Goal: Task Accomplishment & Management: Manage account settings

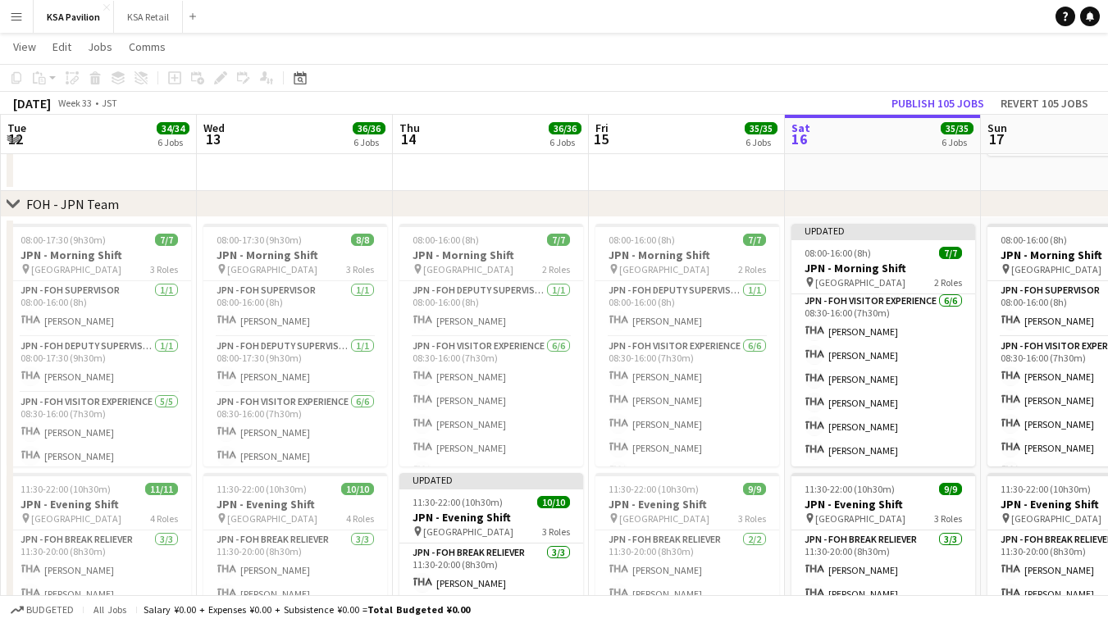
scroll to position [58, 0]
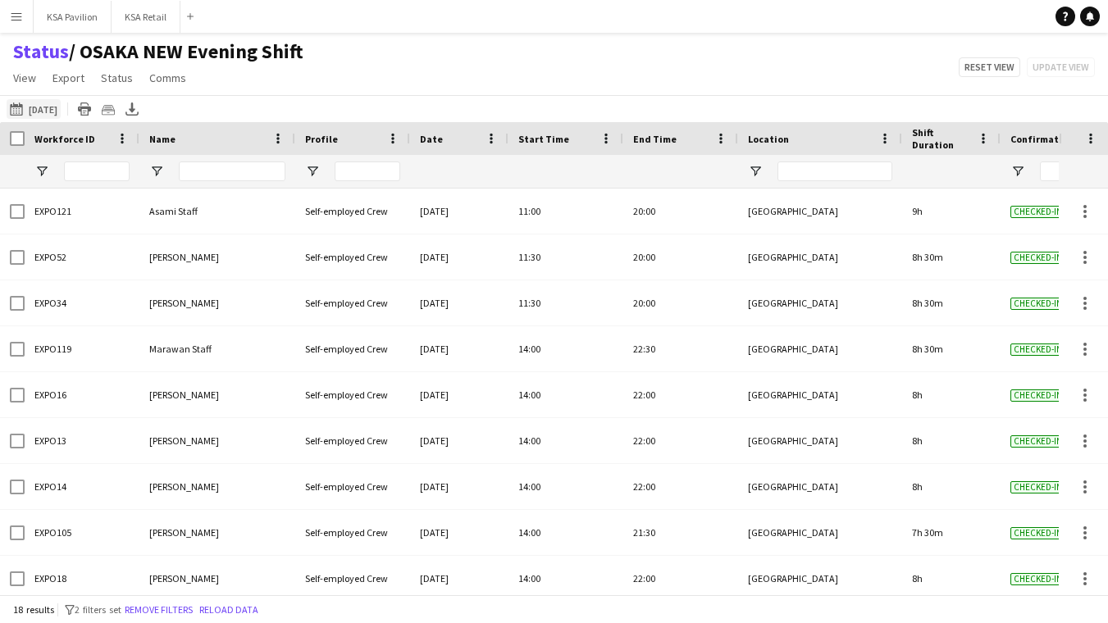
scroll to position [421, 0]
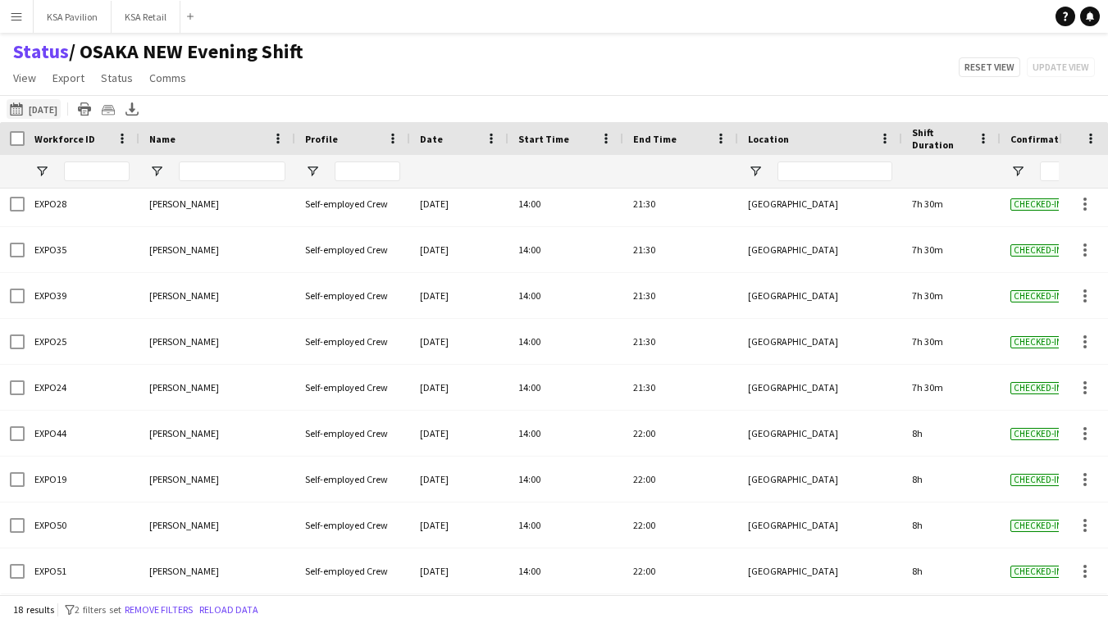
click at [50, 108] on button "[DATE] to [DATE] [DATE]" at bounding box center [34, 109] width 54 height 20
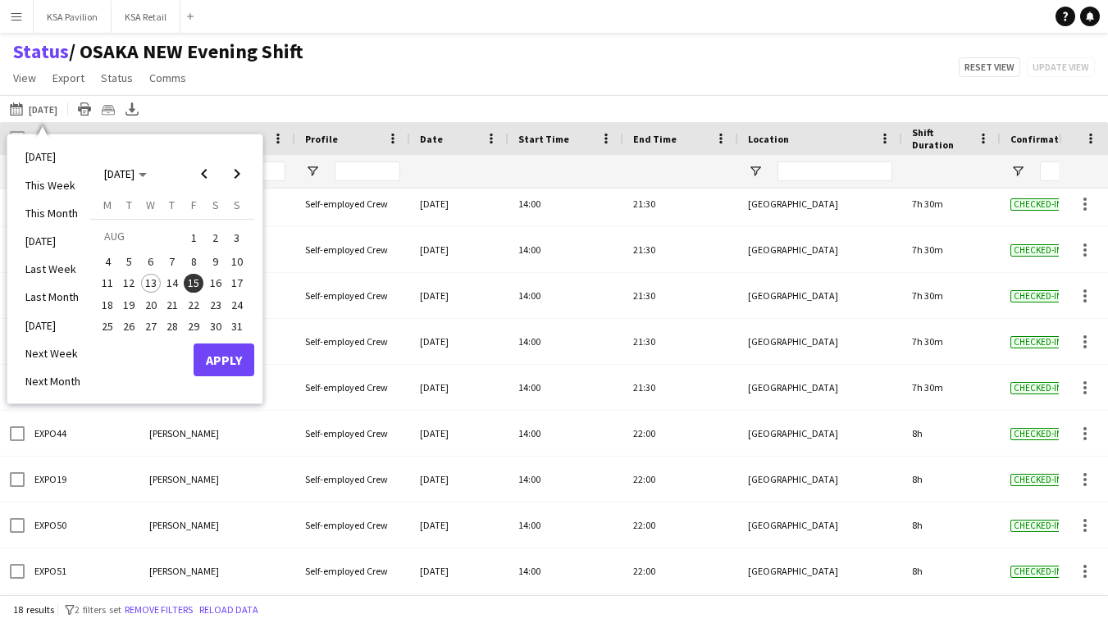
click at [215, 274] on span "16" at bounding box center [216, 284] width 20 height 20
click at [207, 272] on button "16" at bounding box center [214, 282] width 21 height 21
click at [216, 278] on span "16" at bounding box center [216, 284] width 20 height 20
click at [231, 355] on button "Apply" at bounding box center [224, 360] width 61 height 33
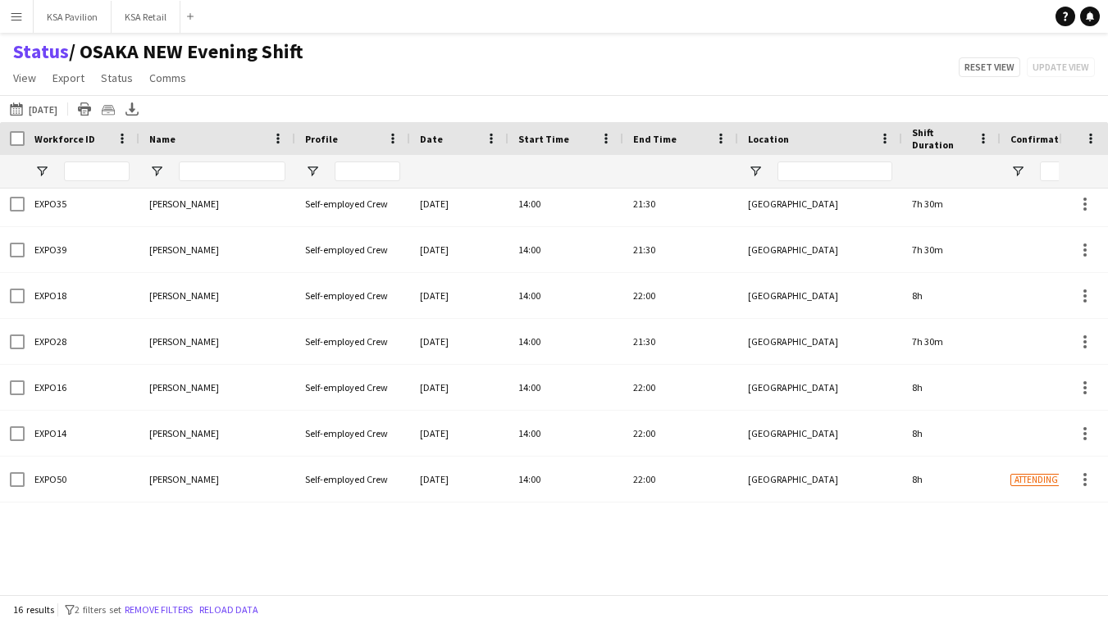
scroll to position [329, 0]
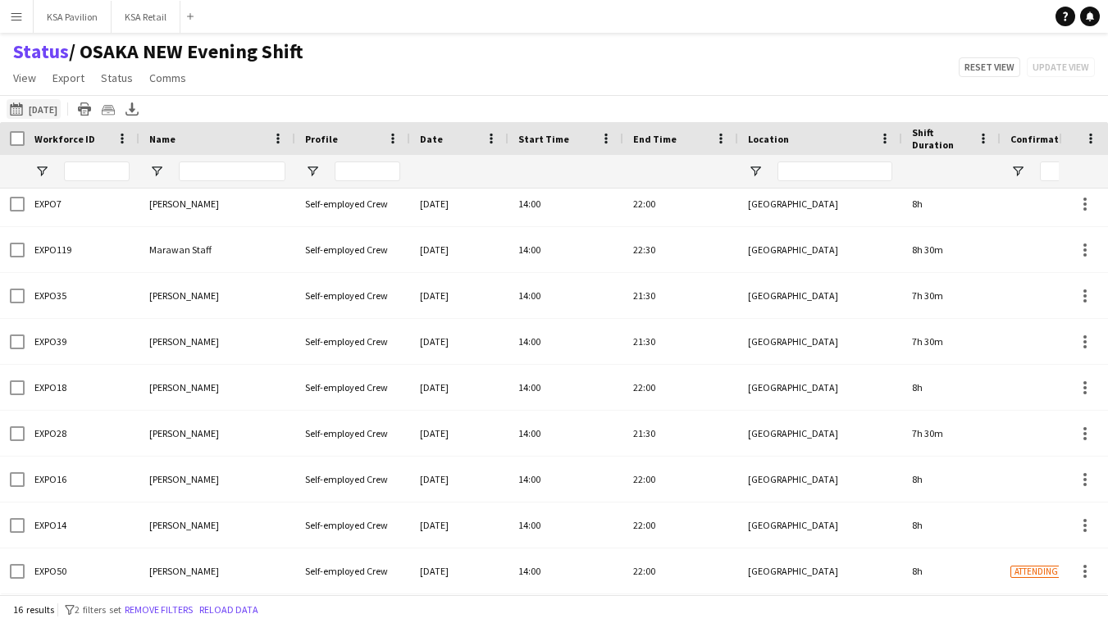
click at [61, 106] on button "[DATE] to [DATE] [DATE]" at bounding box center [34, 109] width 54 height 20
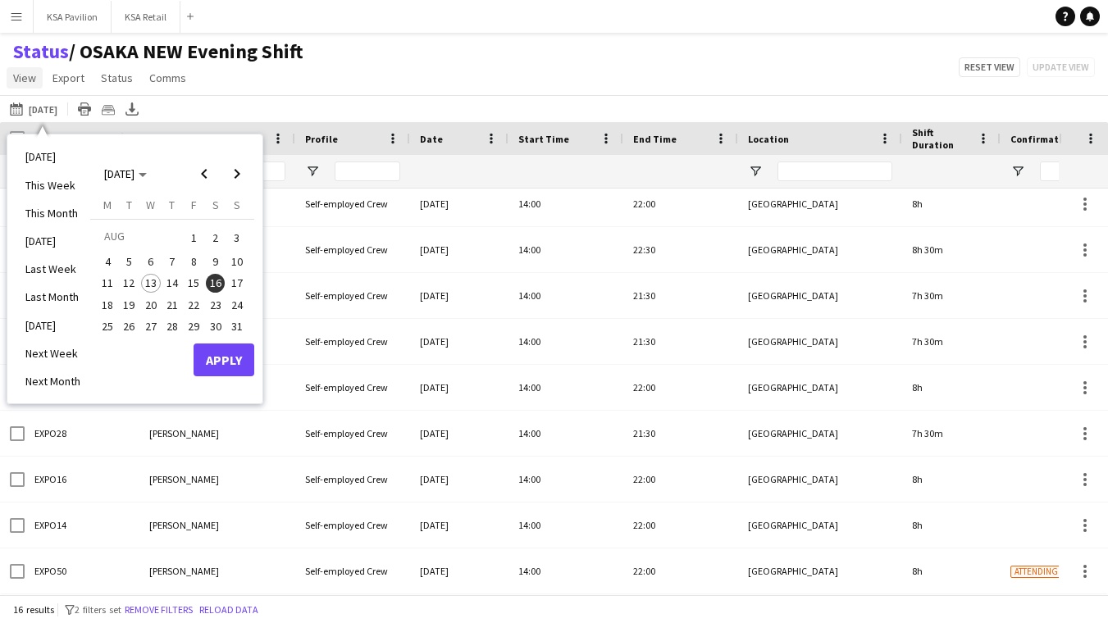
click at [25, 69] on link "View" at bounding box center [25, 77] width 36 height 21
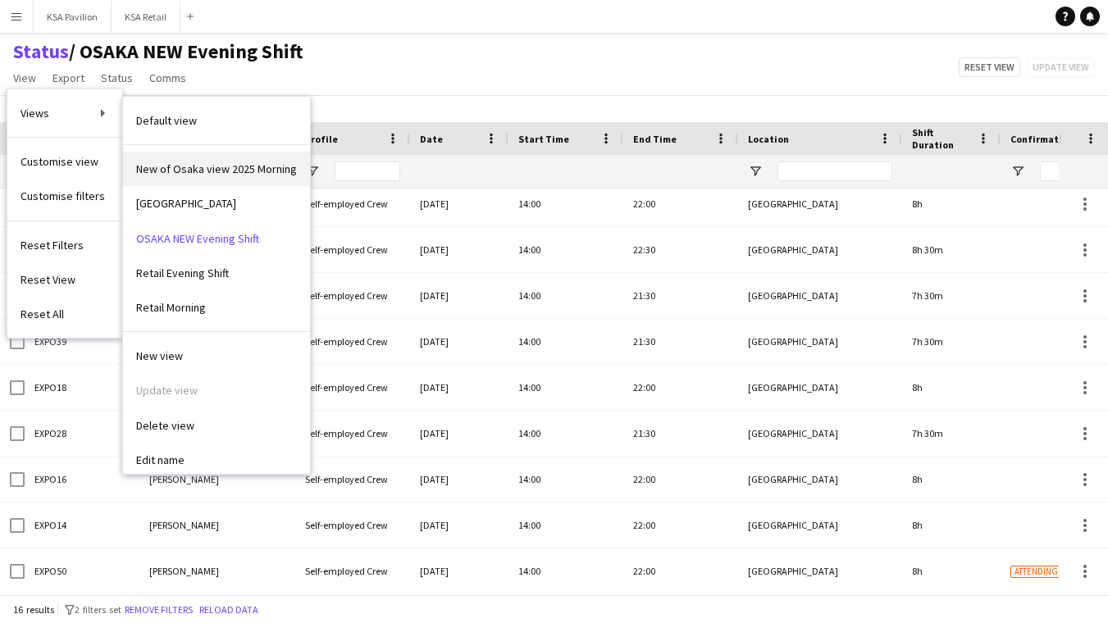
click at [180, 164] on span "New of Osaka view 2025 Morning" at bounding box center [216, 169] width 161 height 15
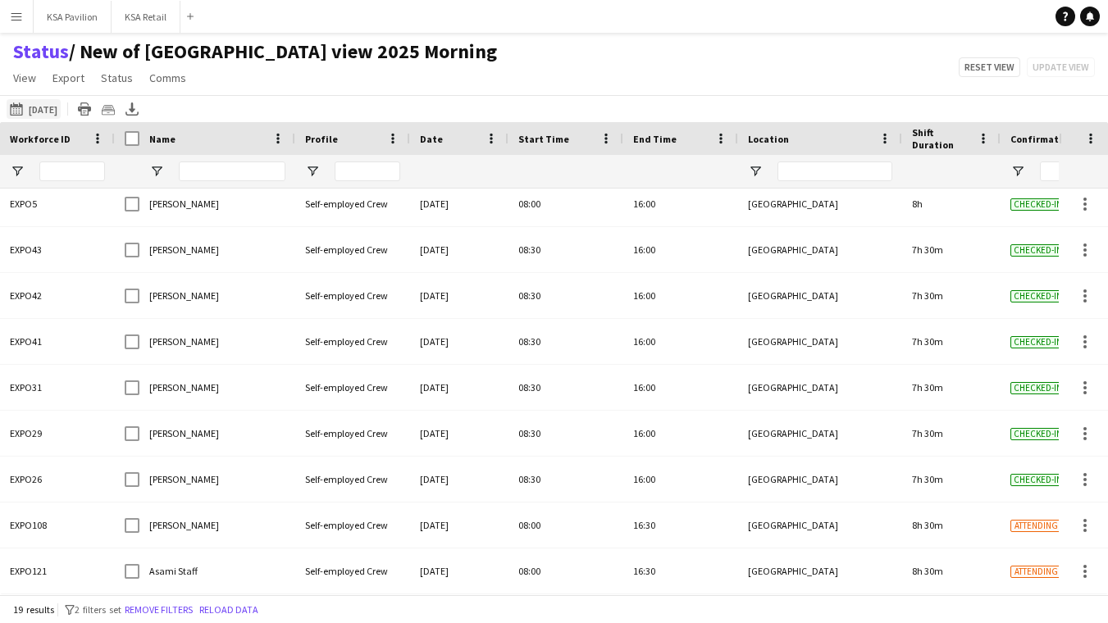
click at [60, 113] on button "[DATE] to [DATE] [DATE]" at bounding box center [34, 109] width 54 height 20
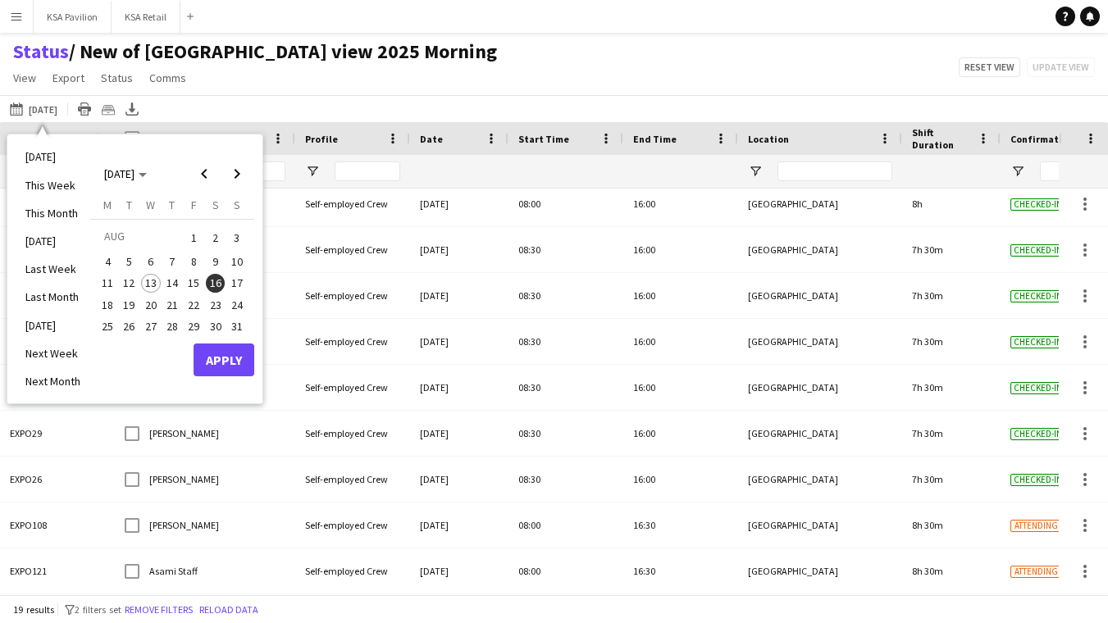
click at [214, 283] on span "16" at bounding box center [216, 284] width 20 height 20
click at [221, 350] on button "Apply" at bounding box center [224, 360] width 61 height 33
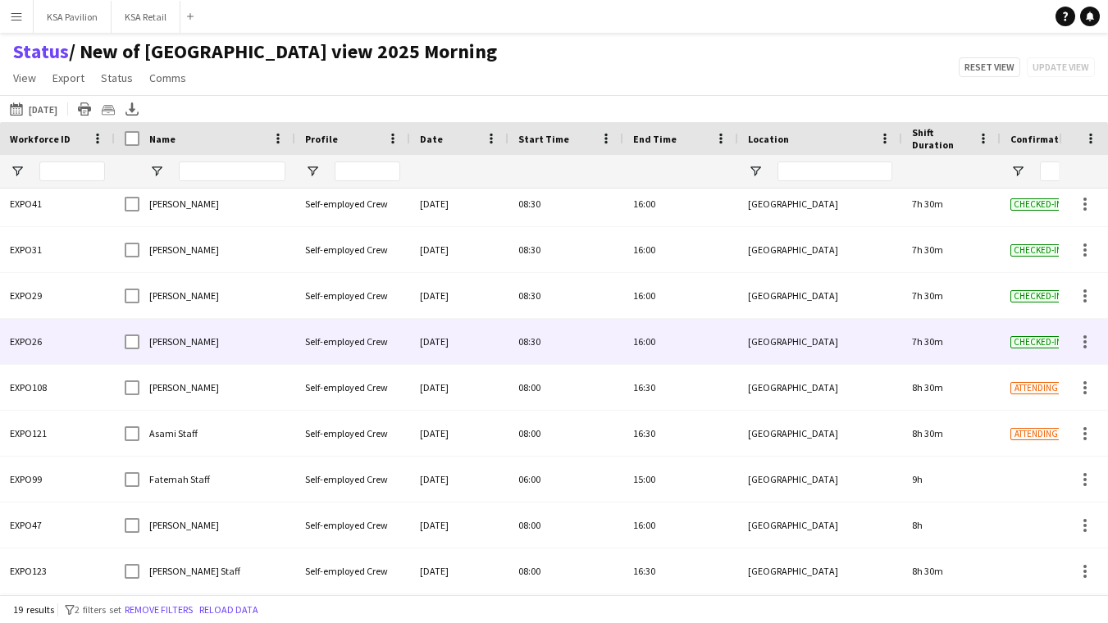
scroll to position [467, 0]
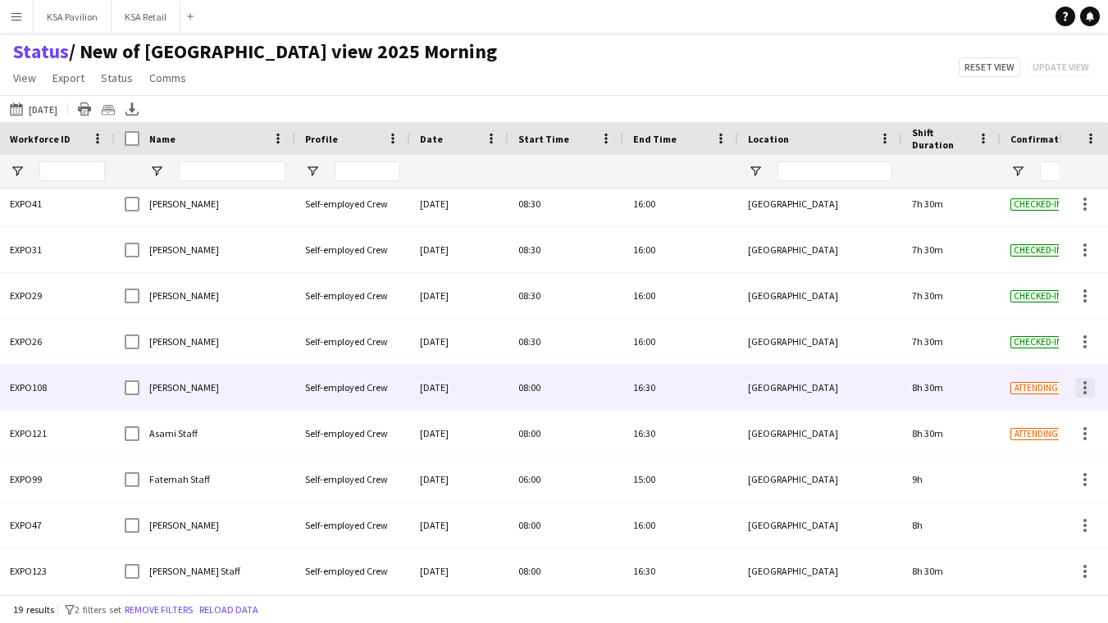
click at [1087, 386] on div at bounding box center [1085, 388] width 20 height 20
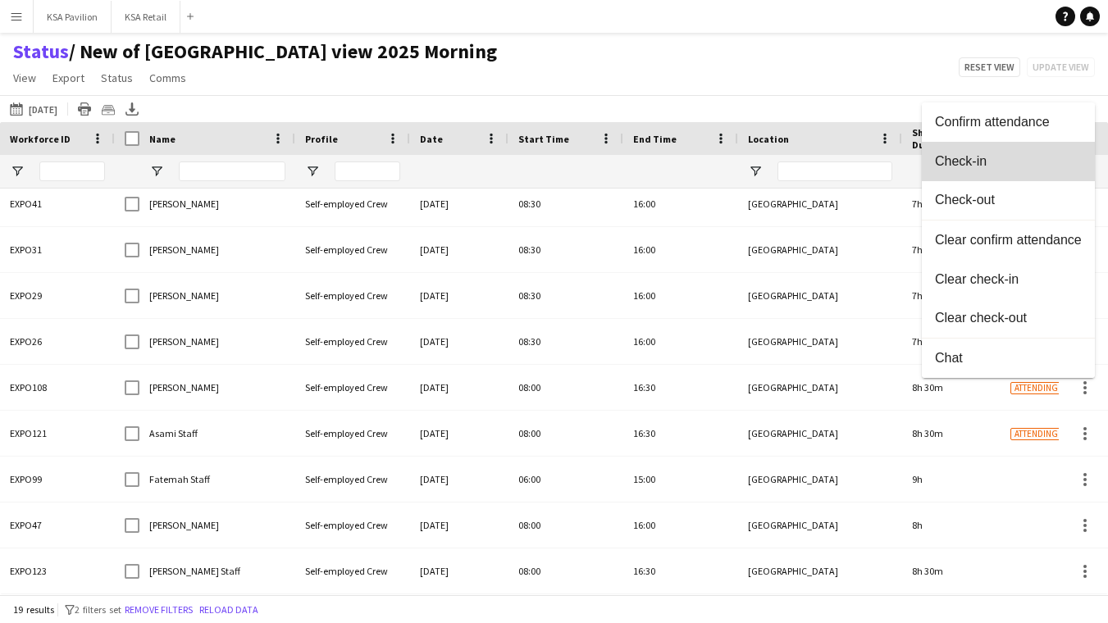
click at [1040, 169] on button "Check-in" at bounding box center [1008, 161] width 173 height 39
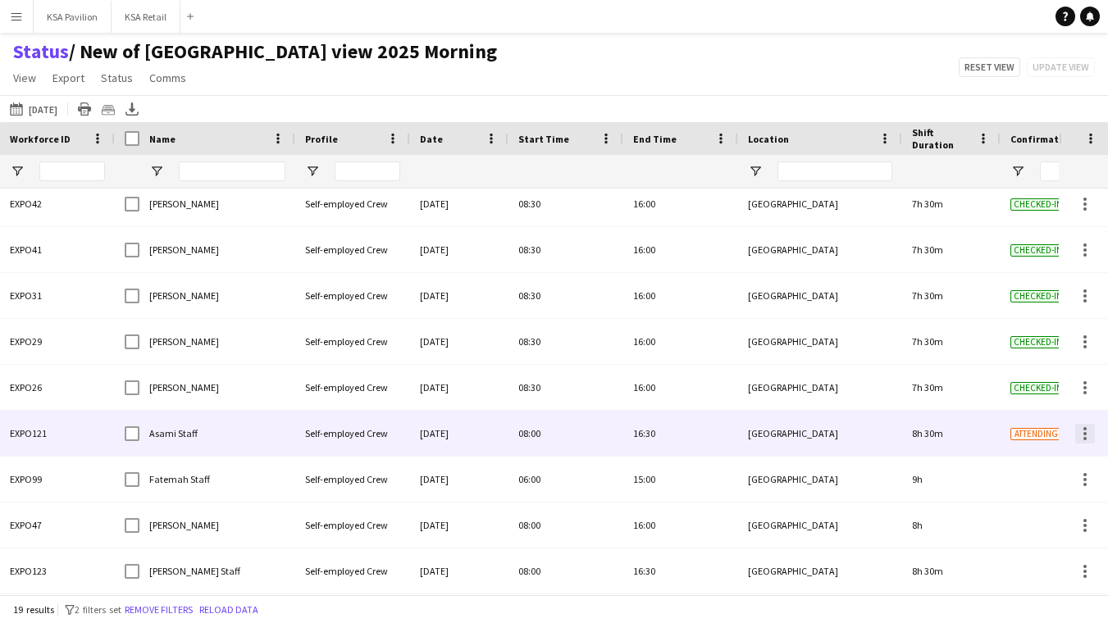
click at [1084, 435] on div at bounding box center [1085, 433] width 3 height 3
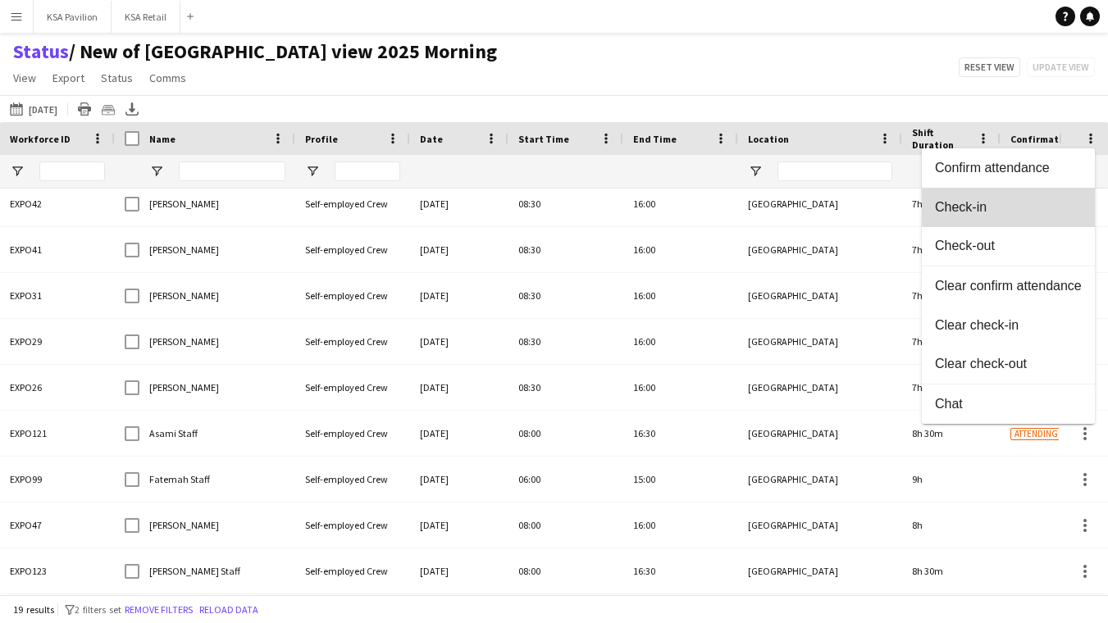
click at [1035, 207] on span "Check-in" at bounding box center [1008, 206] width 147 height 15
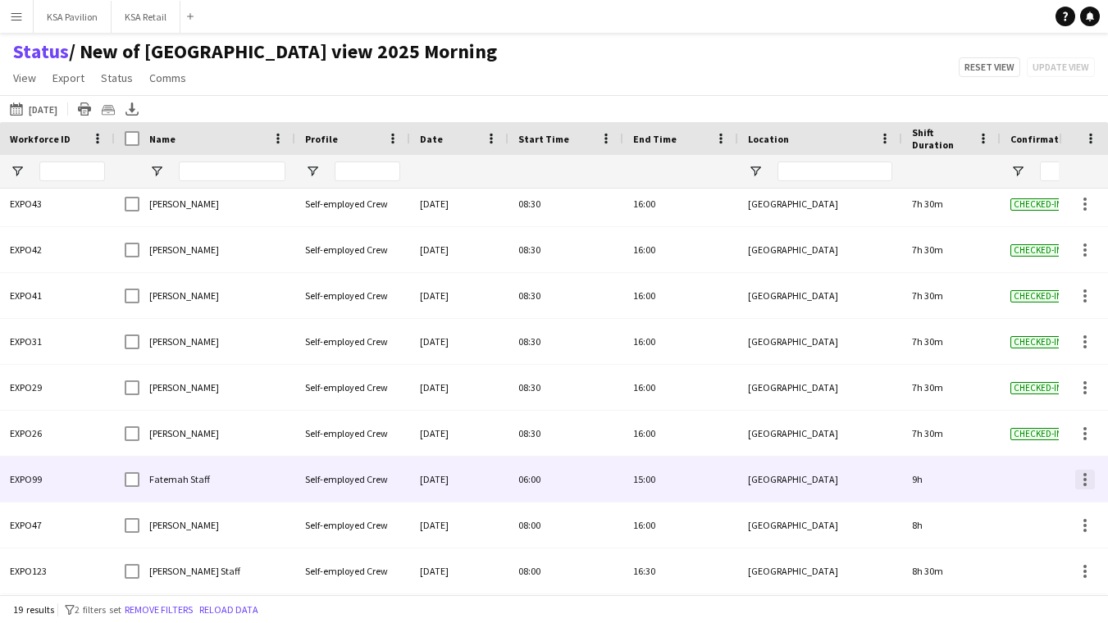
click at [1084, 477] on div at bounding box center [1085, 480] width 20 height 20
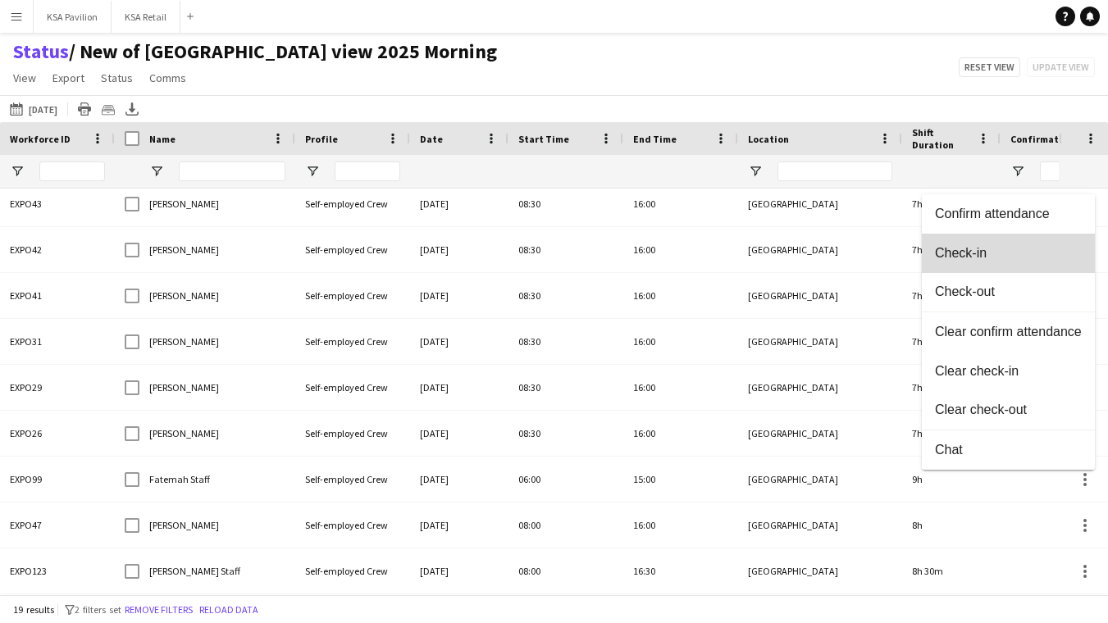
click at [1029, 247] on span "Check-in" at bounding box center [1008, 252] width 147 height 15
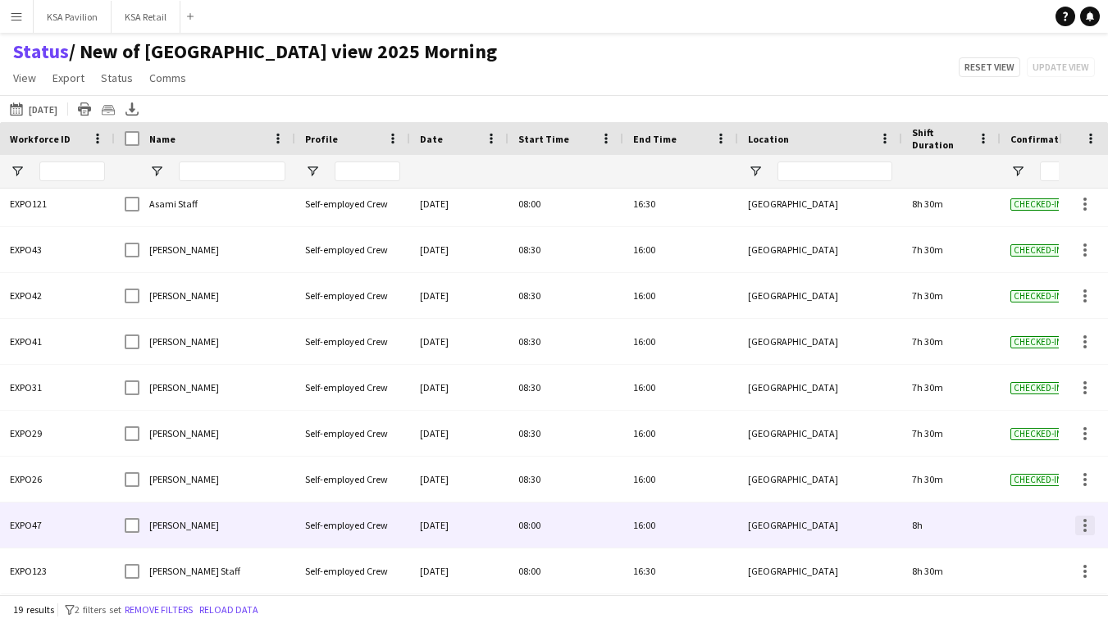
click at [1084, 521] on div at bounding box center [1085, 520] width 3 height 3
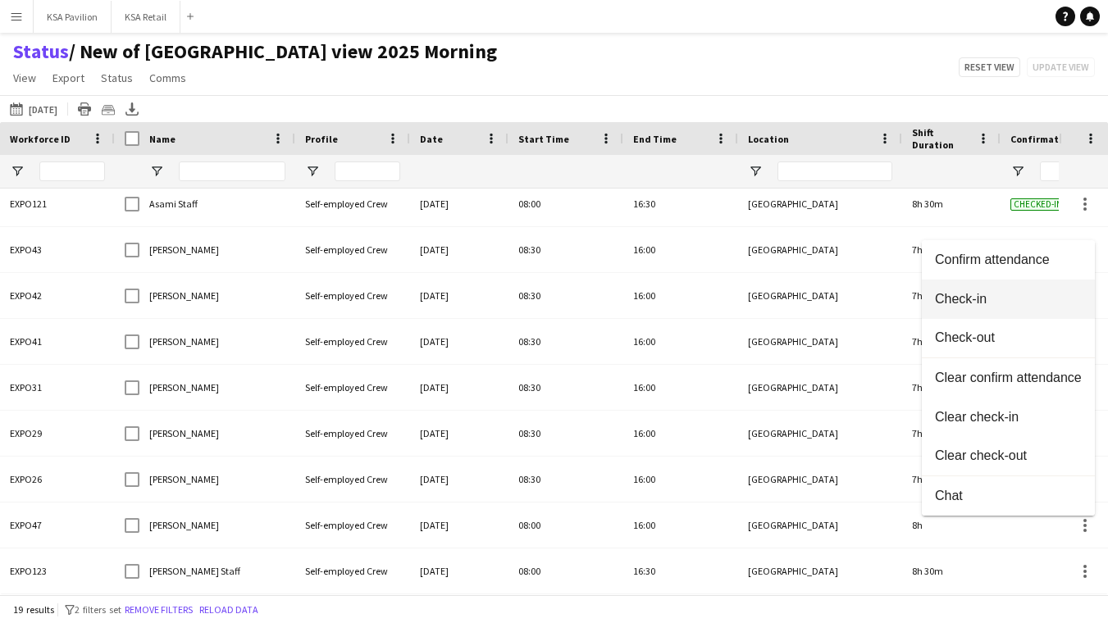
click at [1036, 300] on span "Check-in" at bounding box center [1008, 298] width 147 height 15
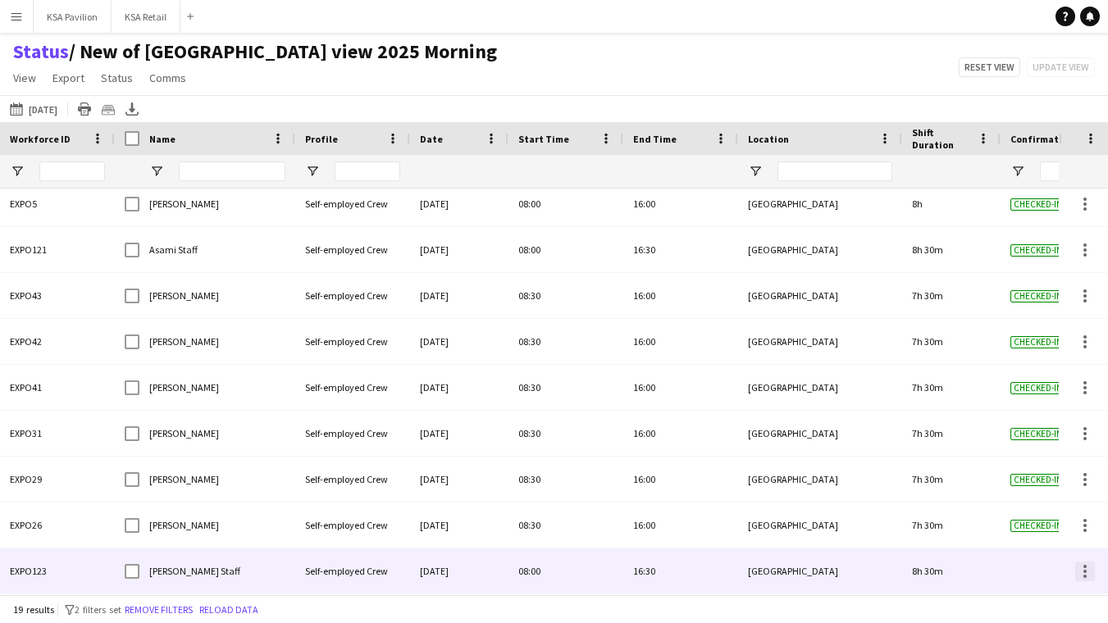
click at [1084, 570] on div at bounding box center [1085, 571] width 3 height 3
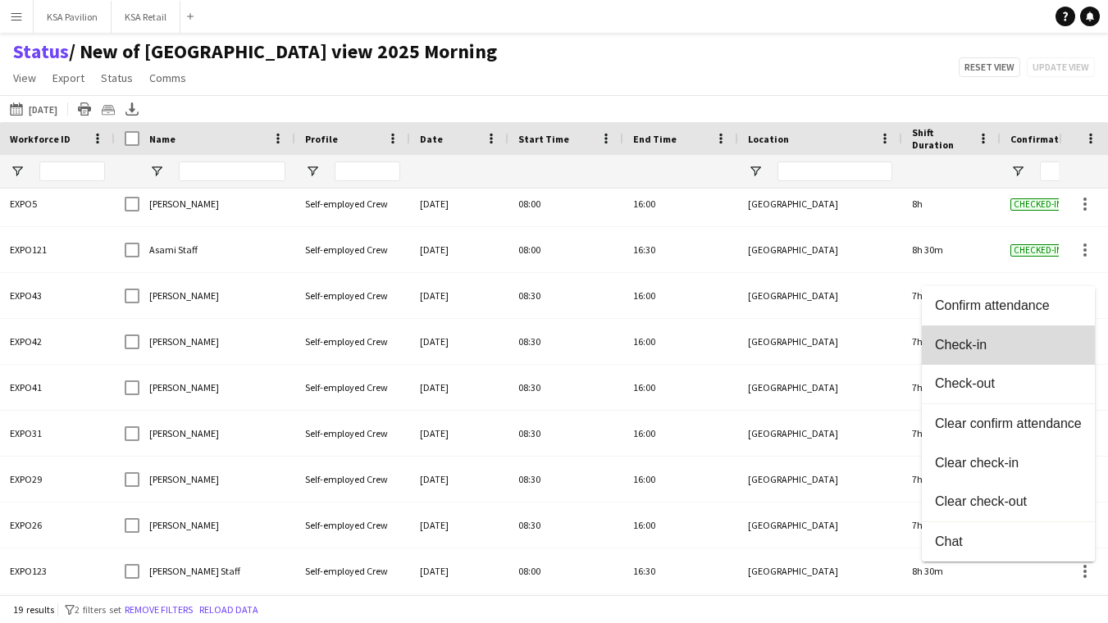
click at [1050, 339] on span "Check-in" at bounding box center [1008, 344] width 147 height 15
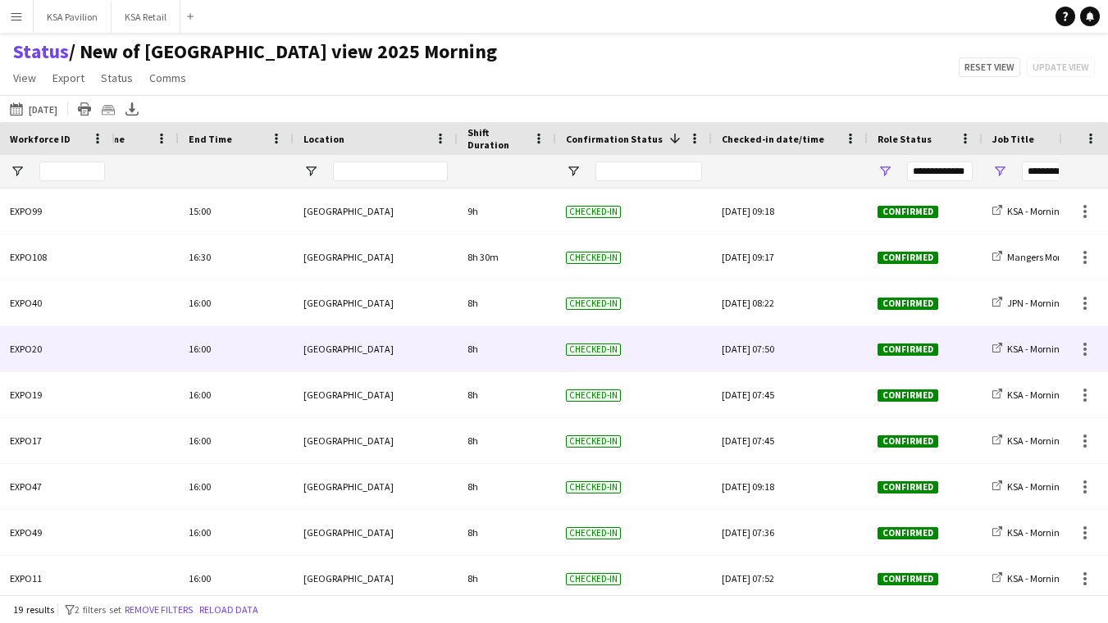
scroll to position [0, 224]
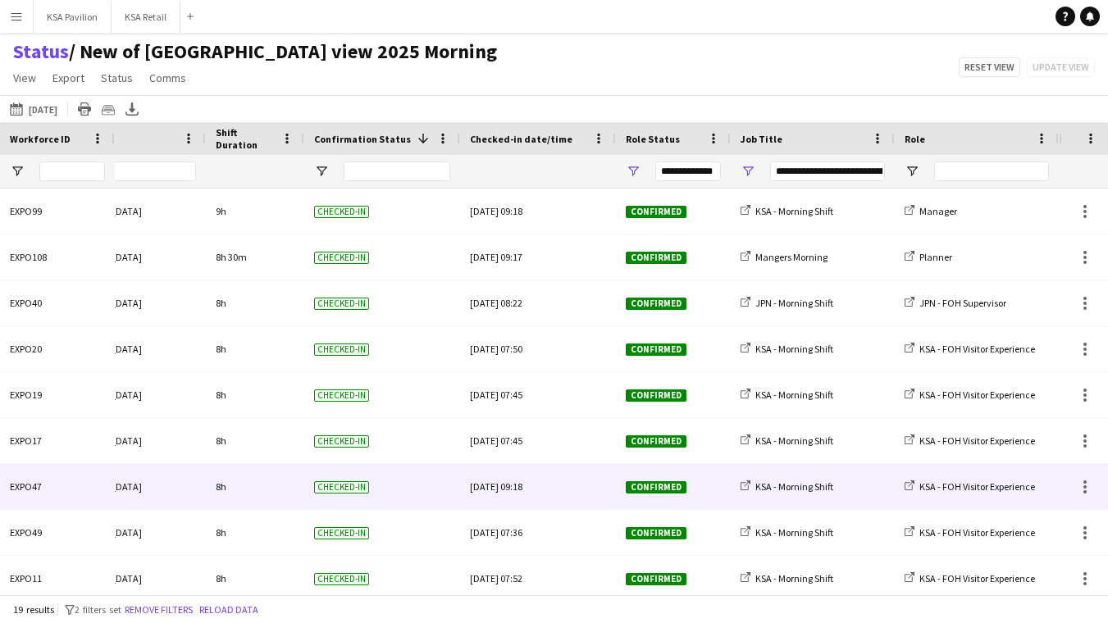
click at [553, 483] on div "[DATE] 09:18" at bounding box center [538, 486] width 136 height 45
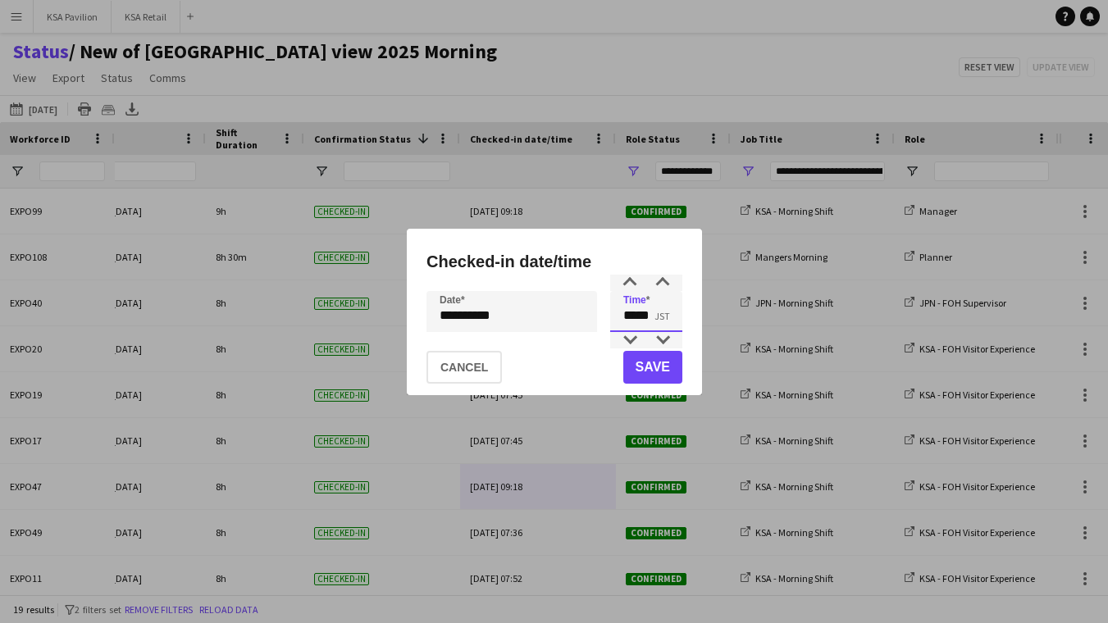
click at [656, 303] on input "*****" at bounding box center [646, 311] width 72 height 41
click at [628, 282] on div at bounding box center [630, 283] width 33 height 16
click at [627, 341] on div at bounding box center [630, 340] width 33 height 16
click at [667, 339] on div at bounding box center [662, 340] width 33 height 16
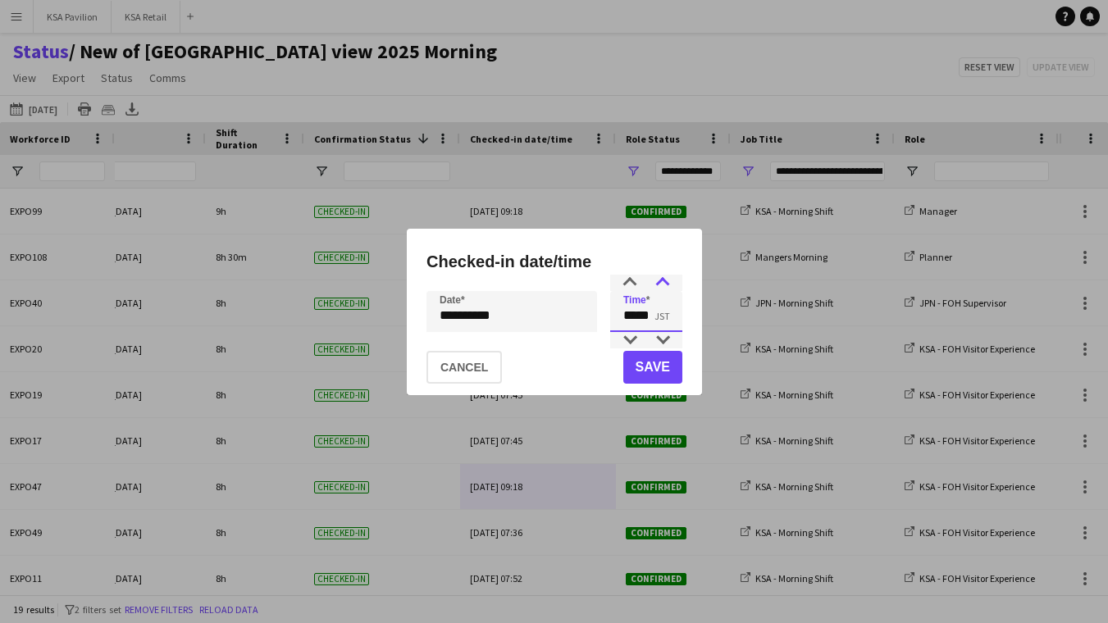
click at [662, 281] on div at bounding box center [662, 283] width 33 height 16
type input "*****"
click at [662, 281] on div at bounding box center [662, 283] width 33 height 16
click at [647, 363] on button "Save" at bounding box center [652, 367] width 59 height 33
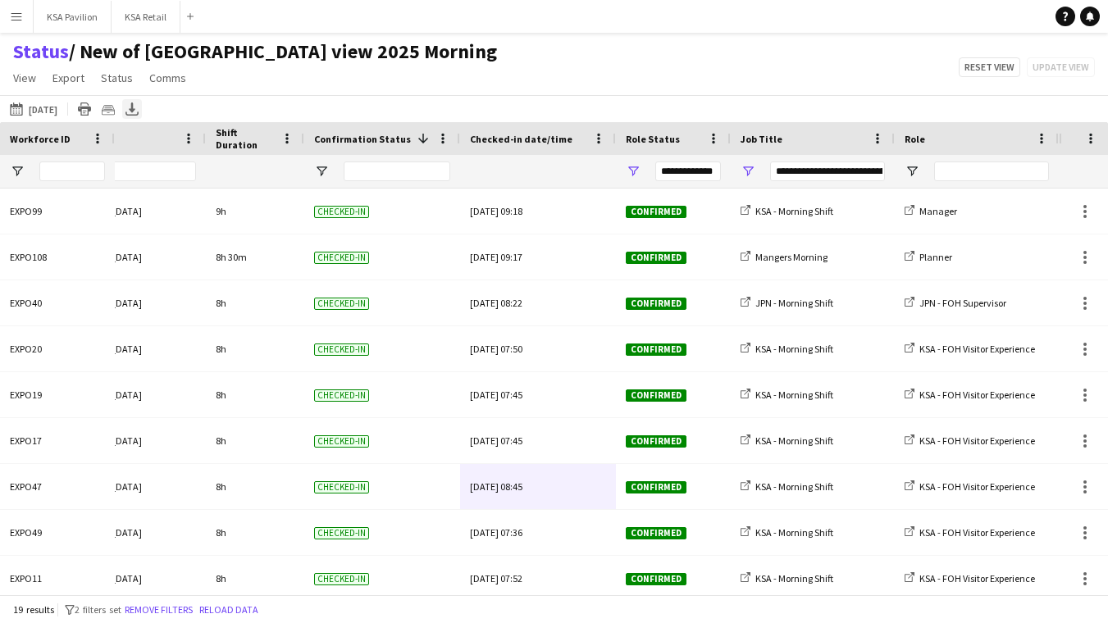
click at [135, 110] on icon at bounding box center [132, 108] width 7 height 10
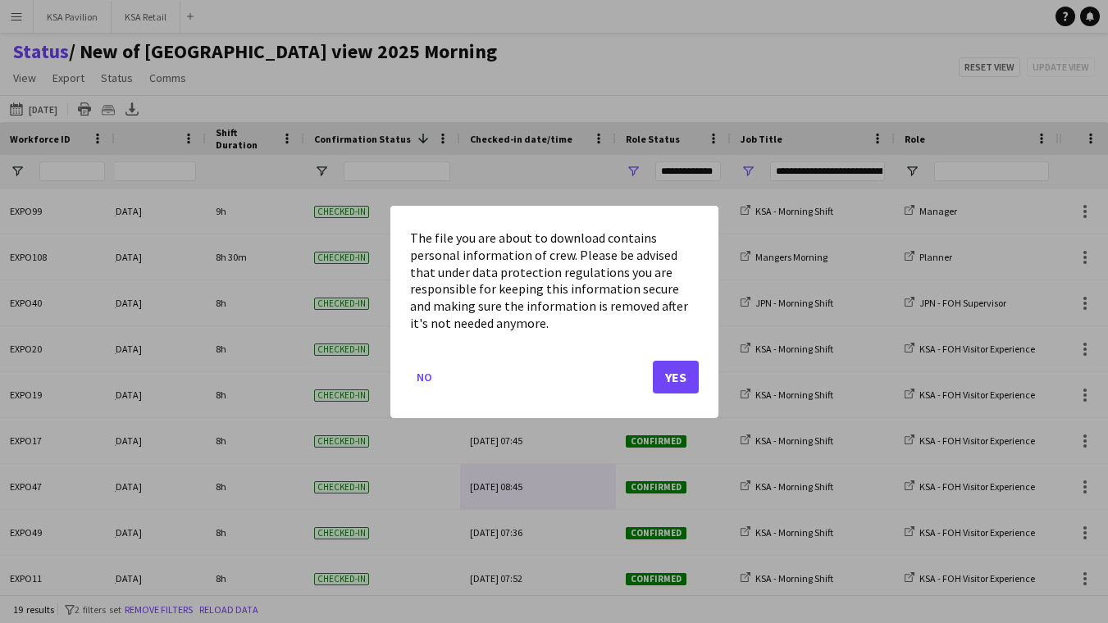
click at [682, 373] on button "Yes" at bounding box center [676, 376] width 46 height 33
